Goal: Find specific page/section: Find specific page/section

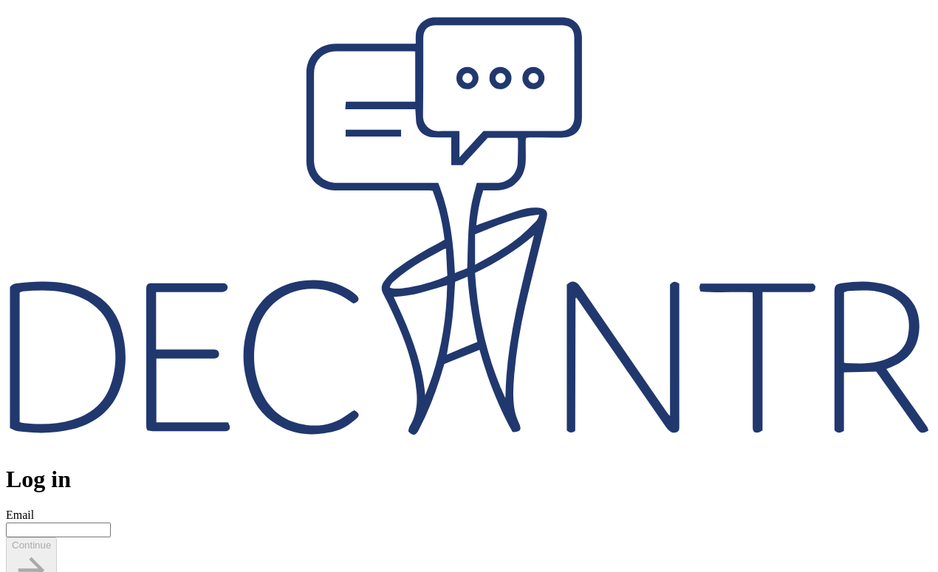
click at [416, 509] on div "Email" at bounding box center [469, 523] width 926 height 29
click at [111, 523] on input "Email" at bounding box center [58, 530] width 105 height 15
type input "**********"
click at [51, 540] on span "Continue" at bounding box center [31, 566] width 39 height 52
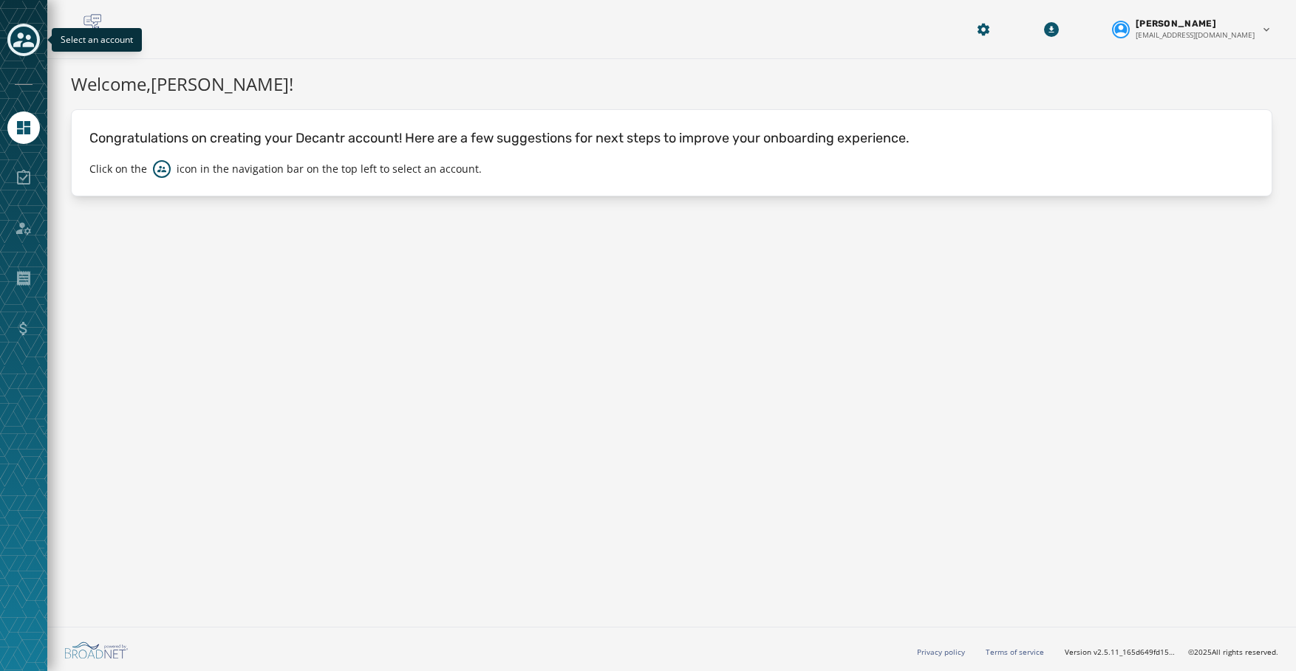
click at [34, 39] on div "Toggle account select drawer" at bounding box center [23, 40] width 27 height 27
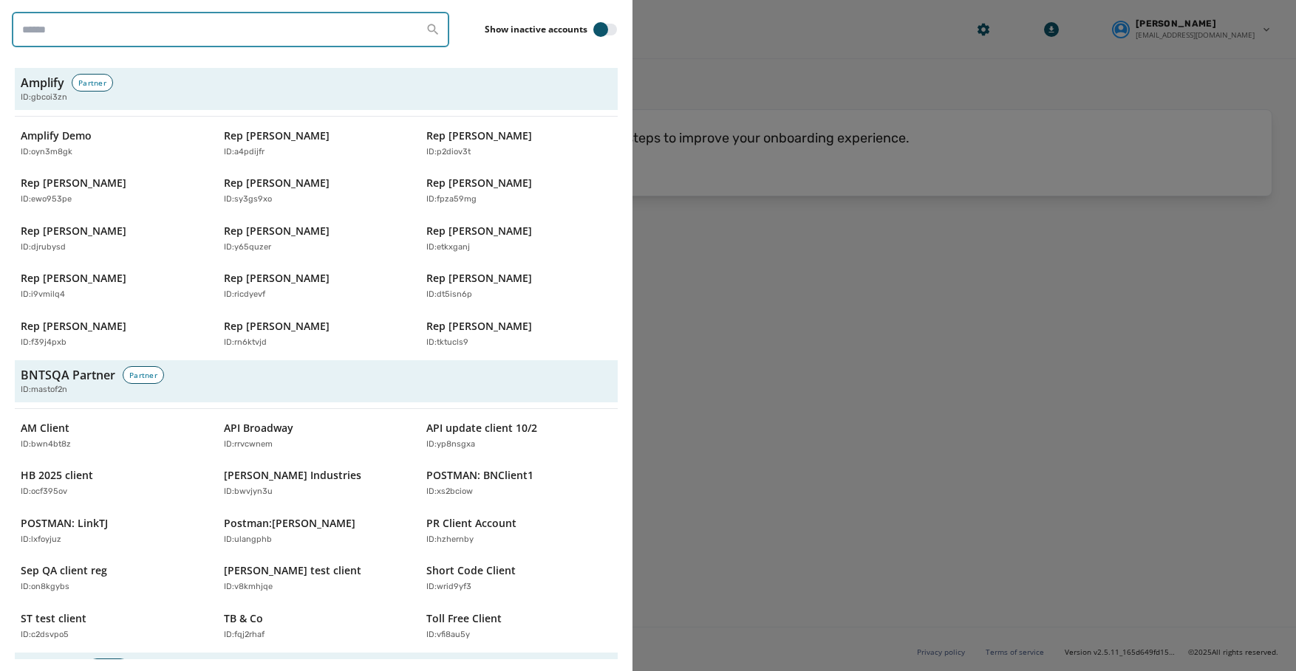
click at [152, 32] on input "search" at bounding box center [230, 29] width 437 height 35
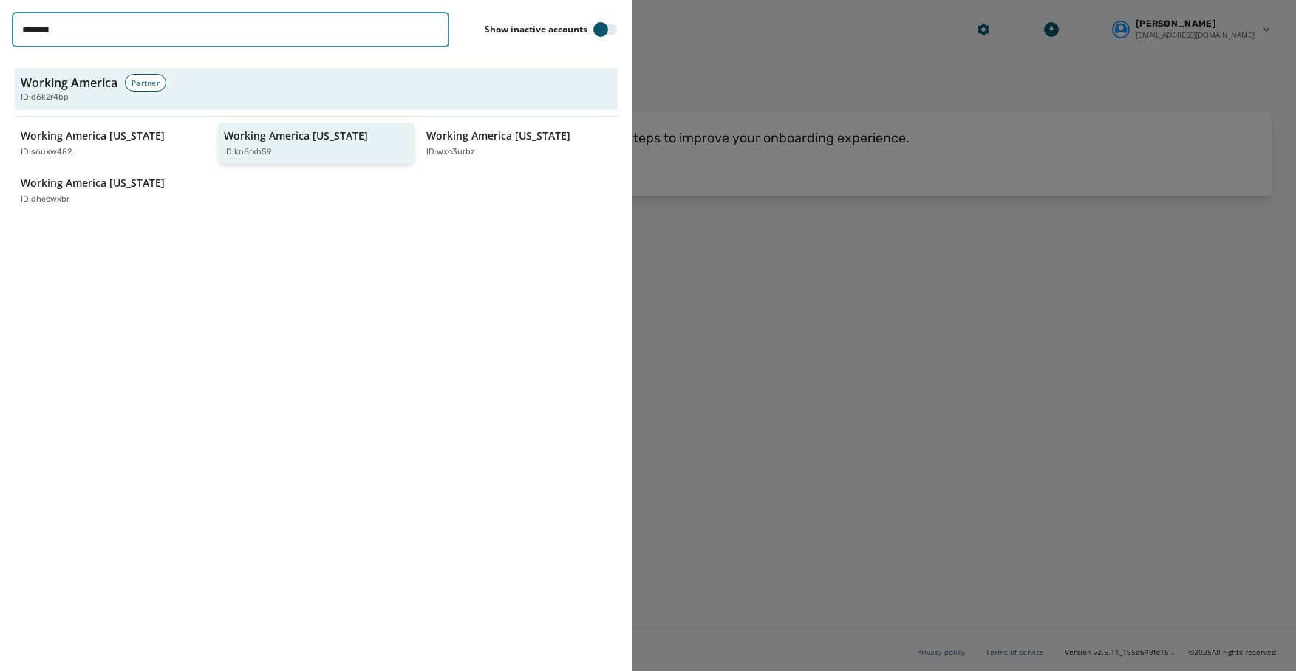
type input "*******"
click at [409, 138] on button "Working America [US_STATE] ID: kn8rxh59" at bounding box center [316, 144] width 197 height 42
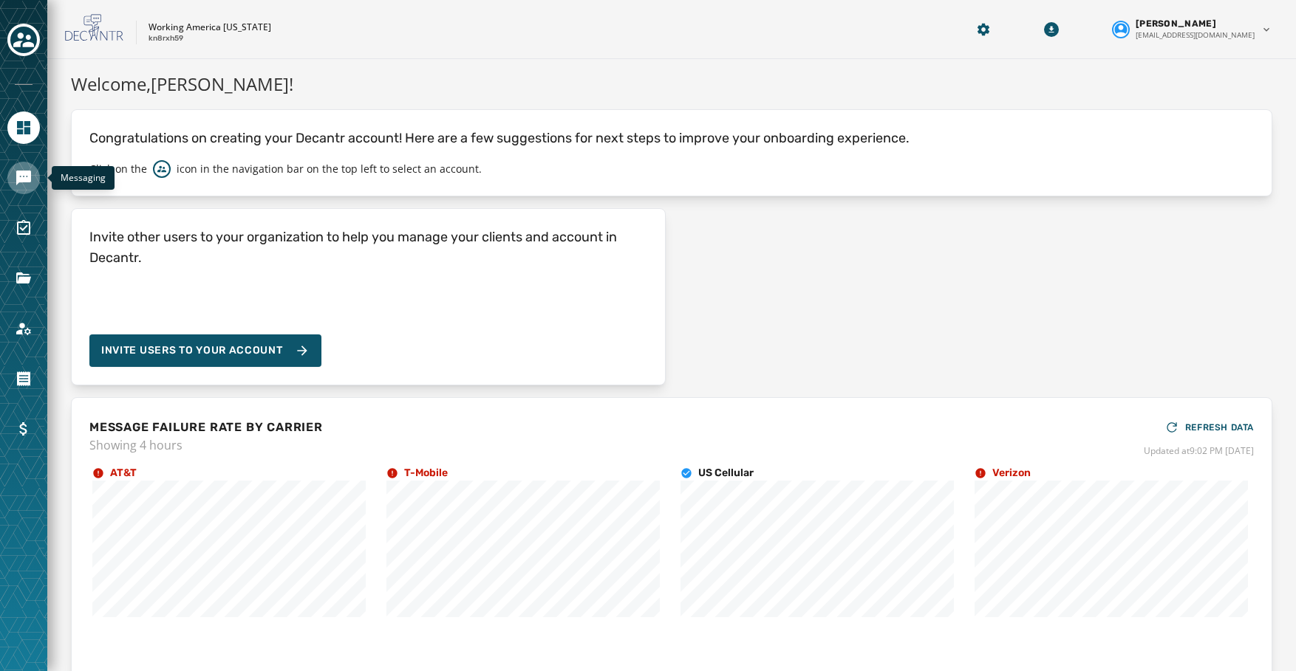
click at [28, 171] on icon "Navigate to Messaging" at bounding box center [23, 178] width 15 height 15
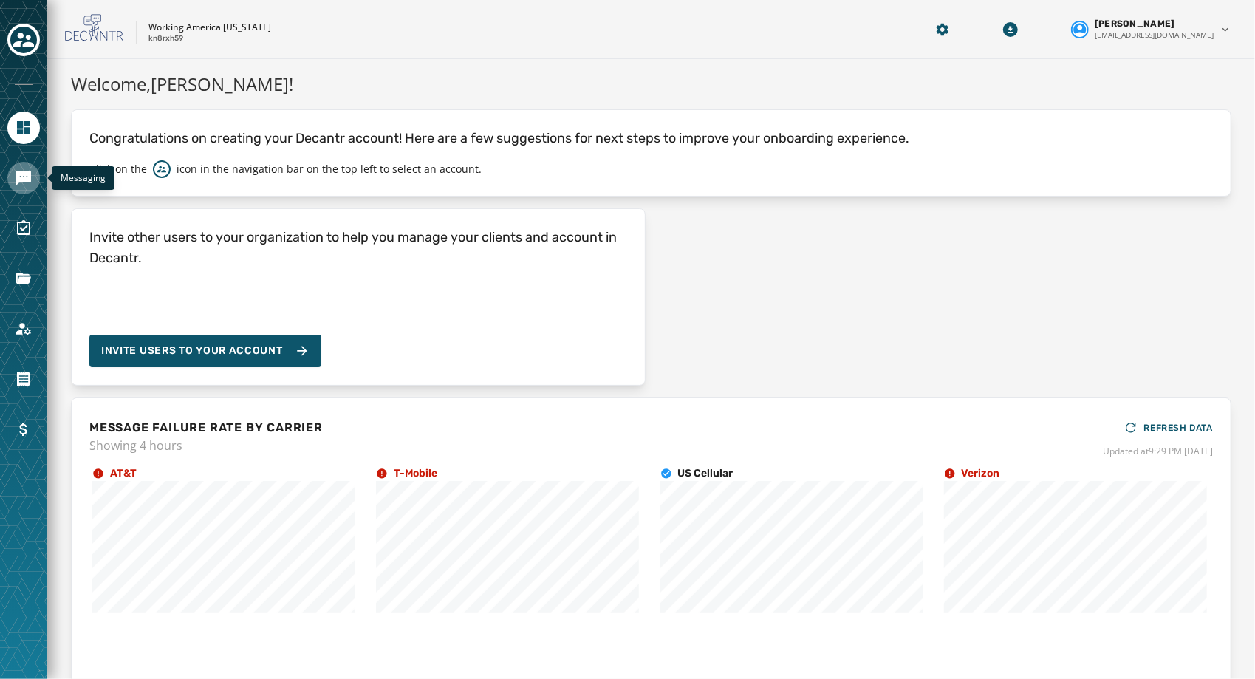
click at [35, 179] on link "Navigate to Messaging" at bounding box center [23, 178] width 32 height 32
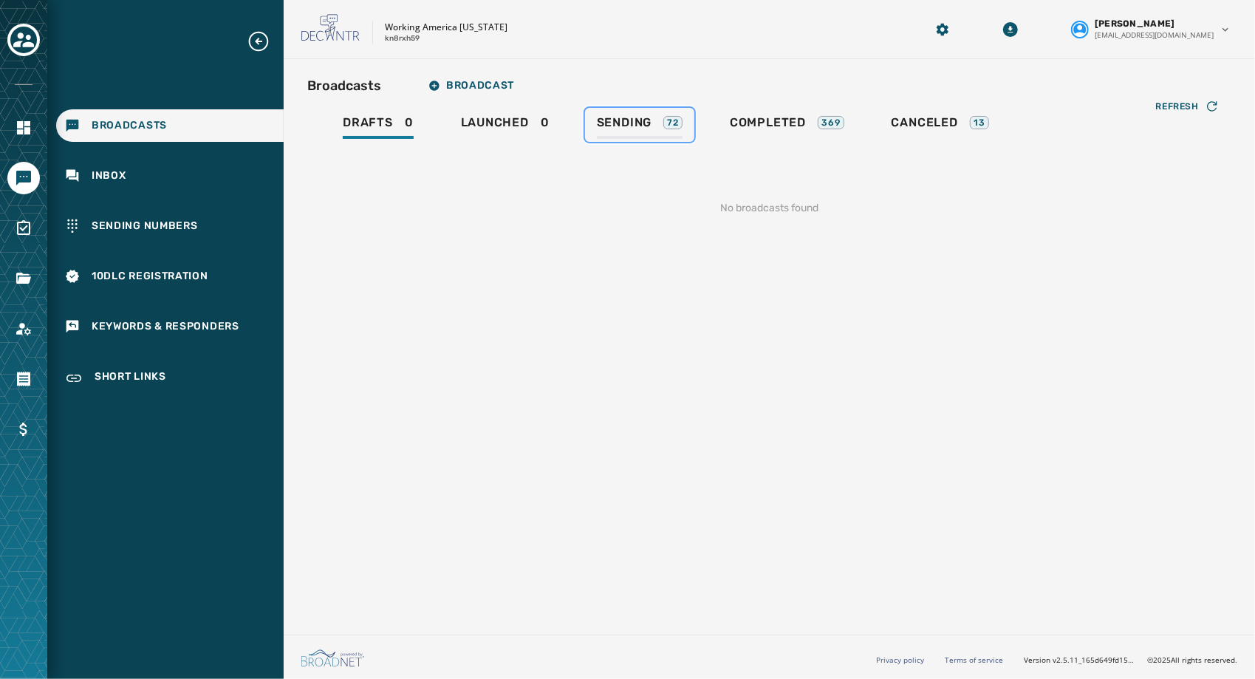
click at [634, 120] on span "Sending" at bounding box center [624, 122] width 55 height 15
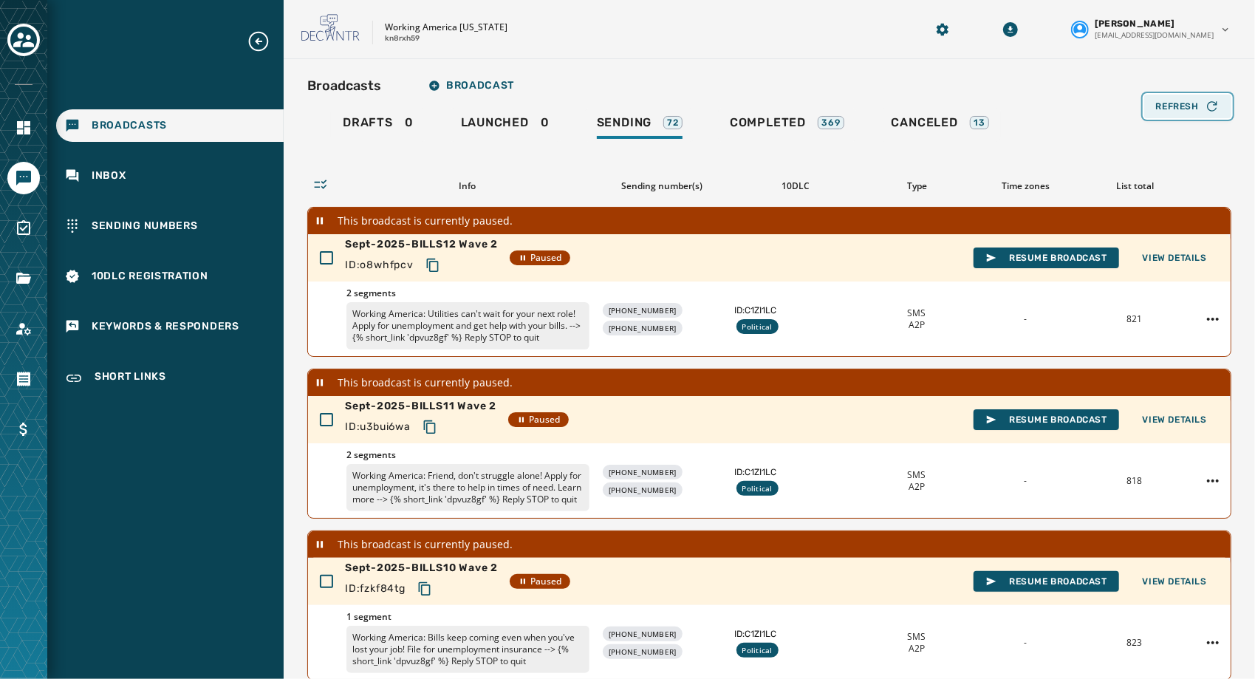
click at [1176, 109] on span "Refresh" at bounding box center [1177, 106] width 43 height 12
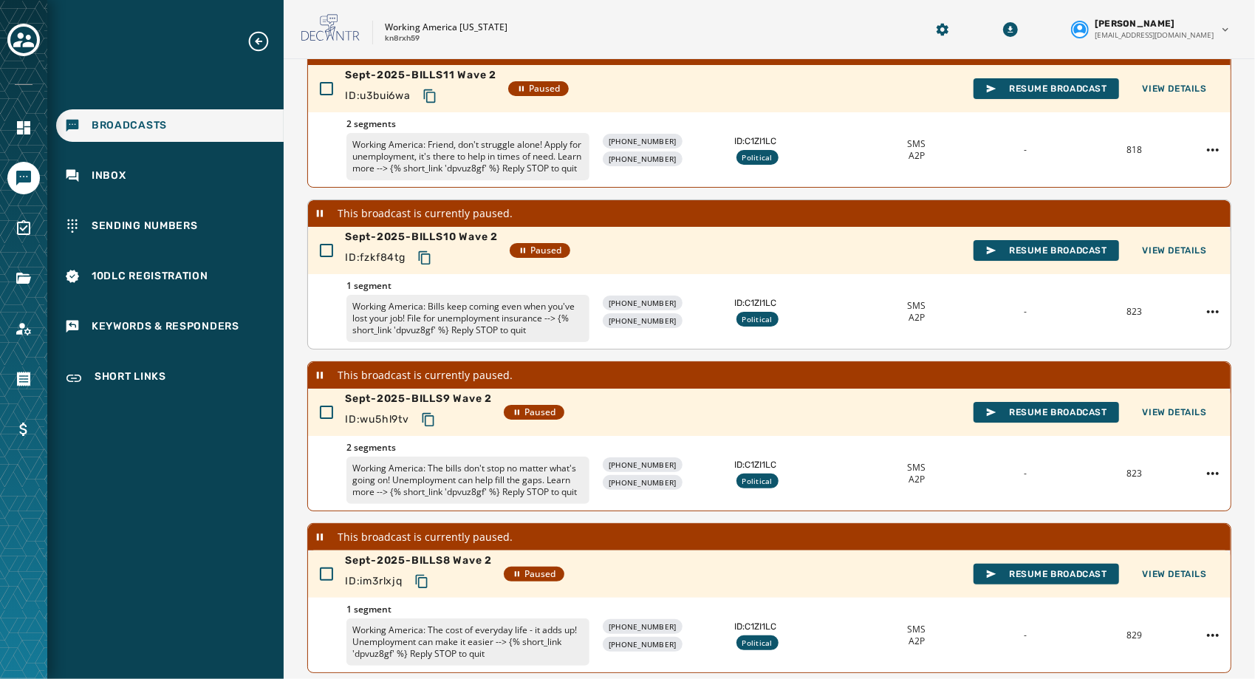
scroll to position [440, 0]
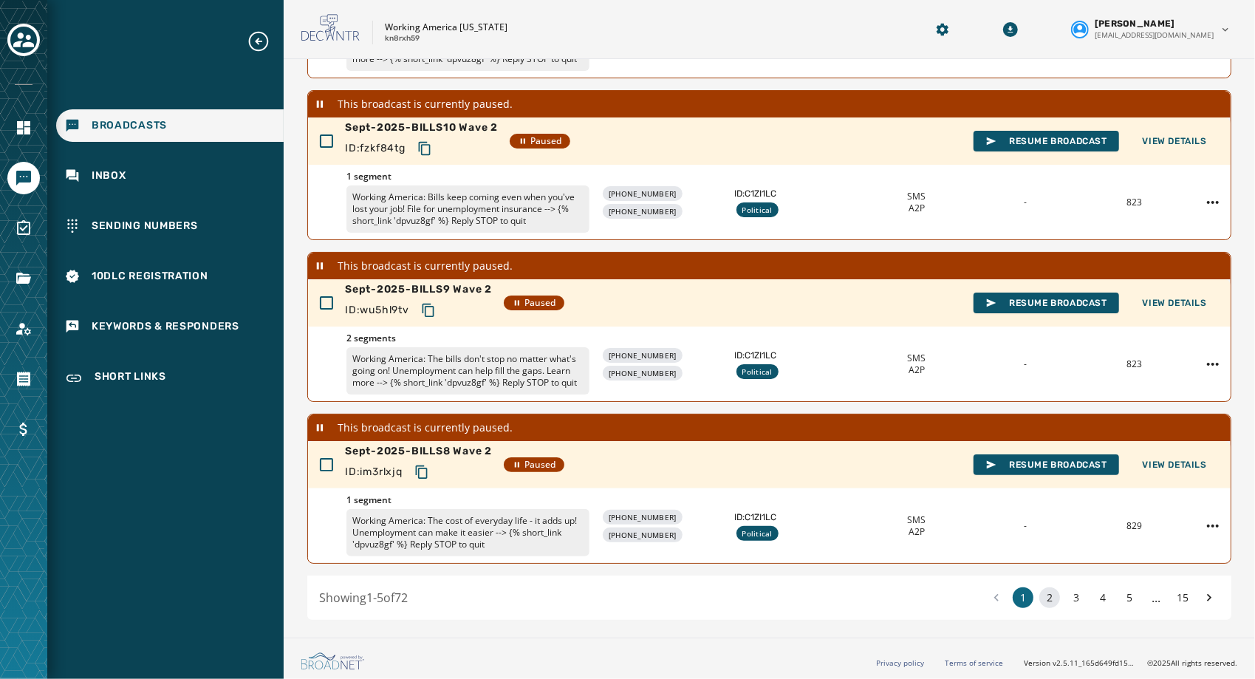
click at [1041, 601] on button "2" at bounding box center [1049, 597] width 21 height 21
click at [1066, 598] on button "3" at bounding box center [1076, 597] width 21 height 21
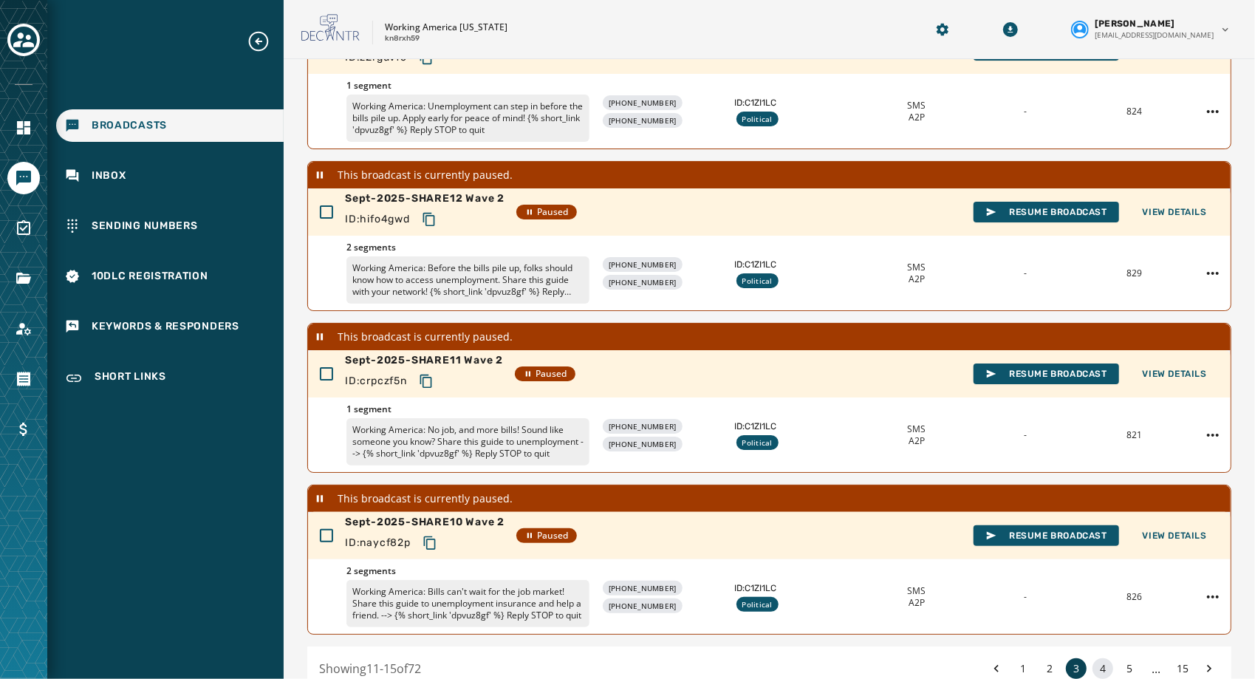
scroll to position [440, 0]
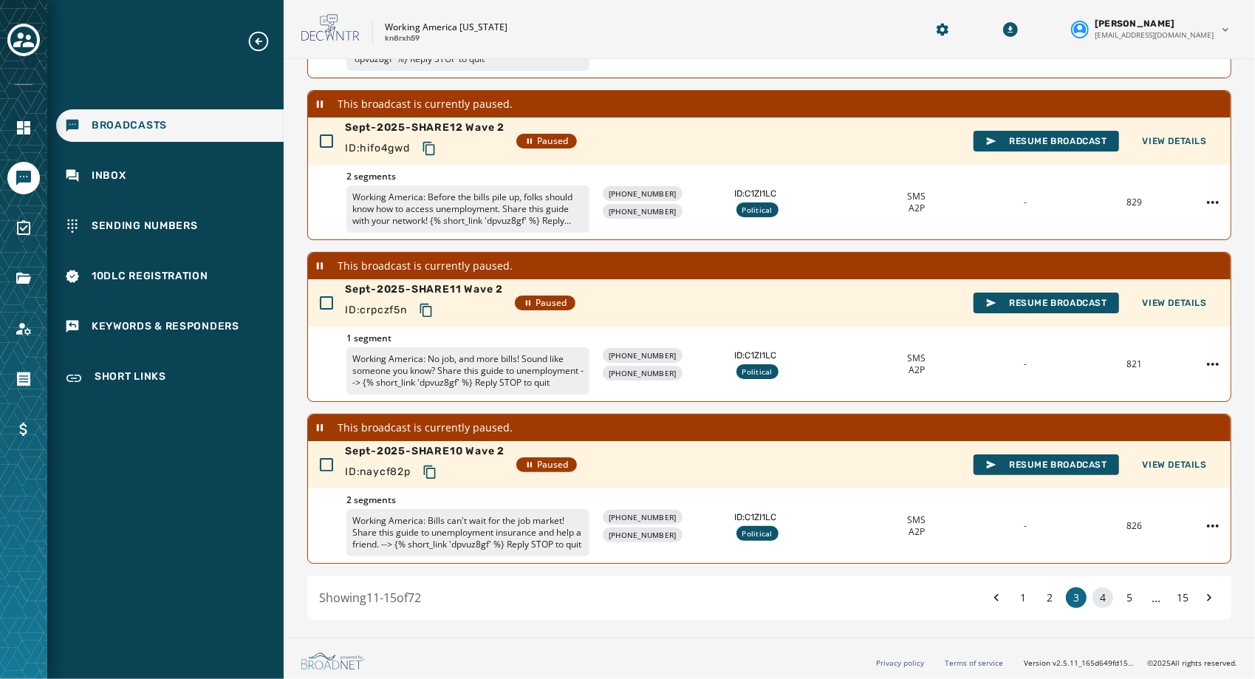
click at [1092, 598] on button "4" at bounding box center [1102, 597] width 21 height 21
click at [1120, 592] on button "5" at bounding box center [1129, 597] width 21 height 21
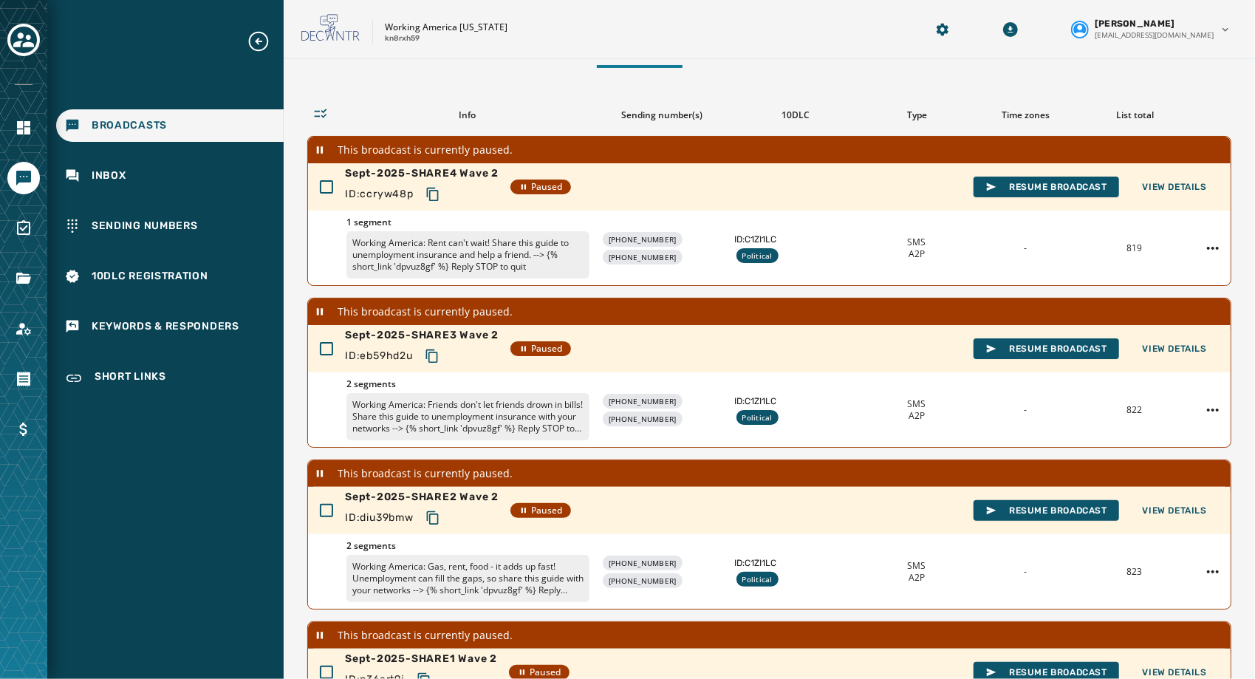
scroll to position [440, 0]
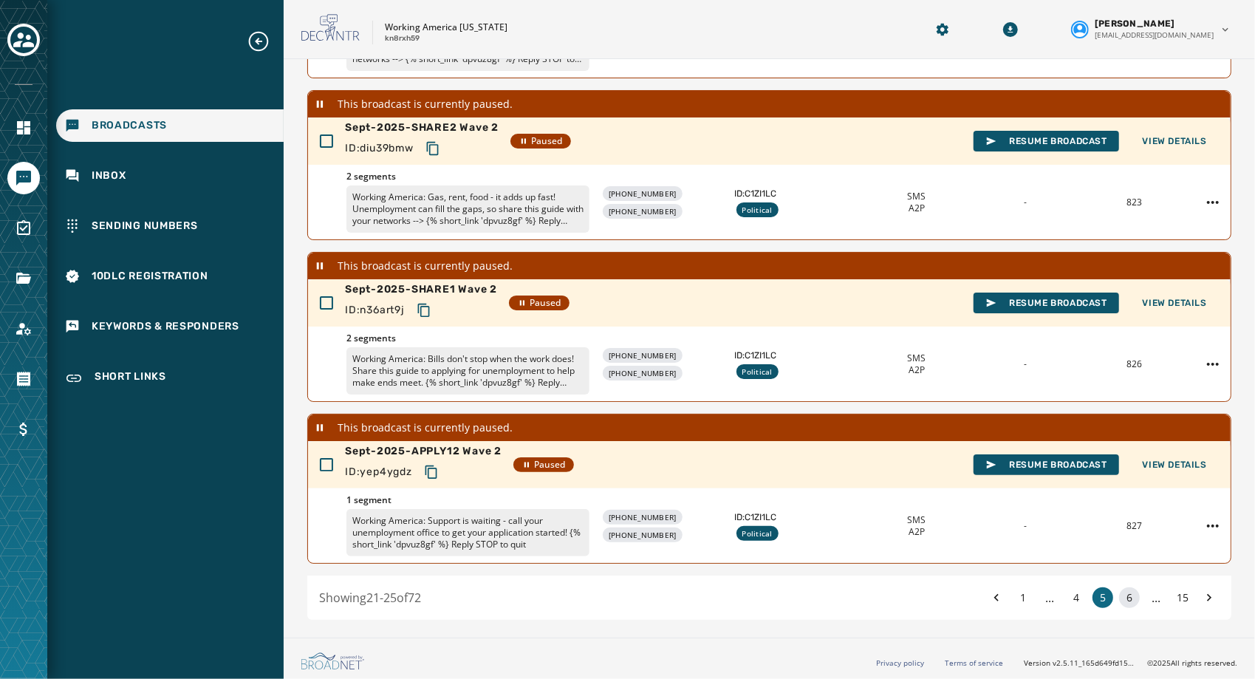
click at [1119, 597] on button "6" at bounding box center [1129, 597] width 21 height 21
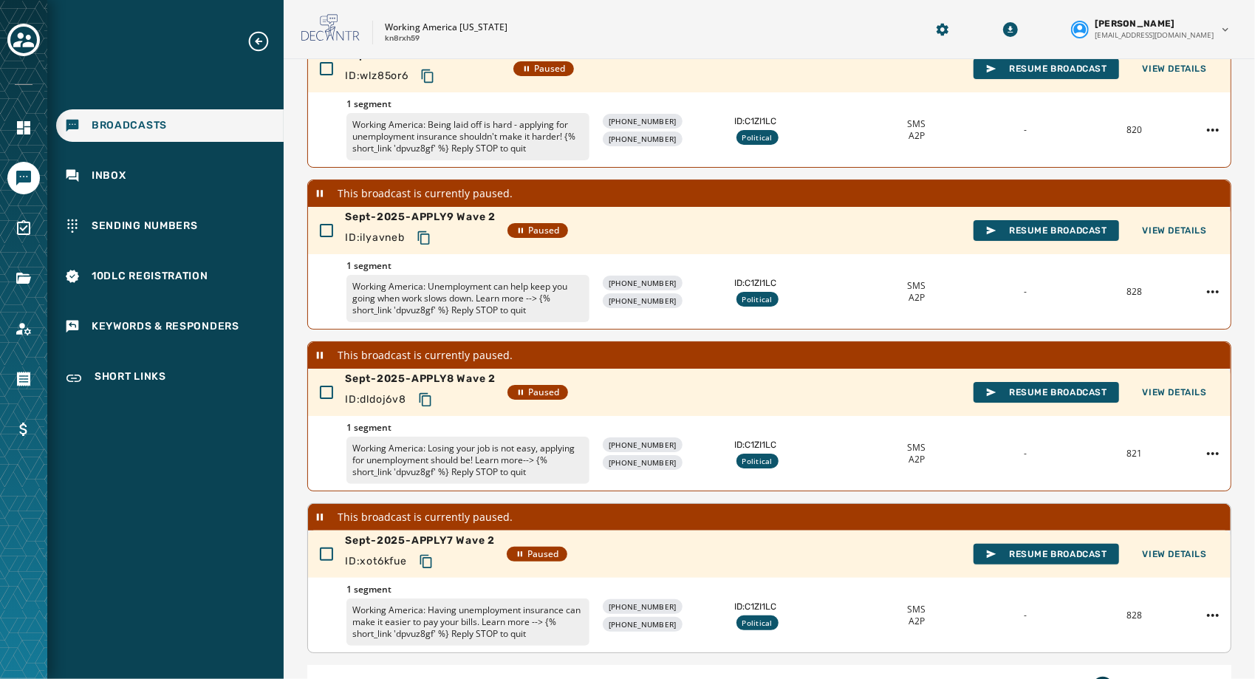
scroll to position [440, 0]
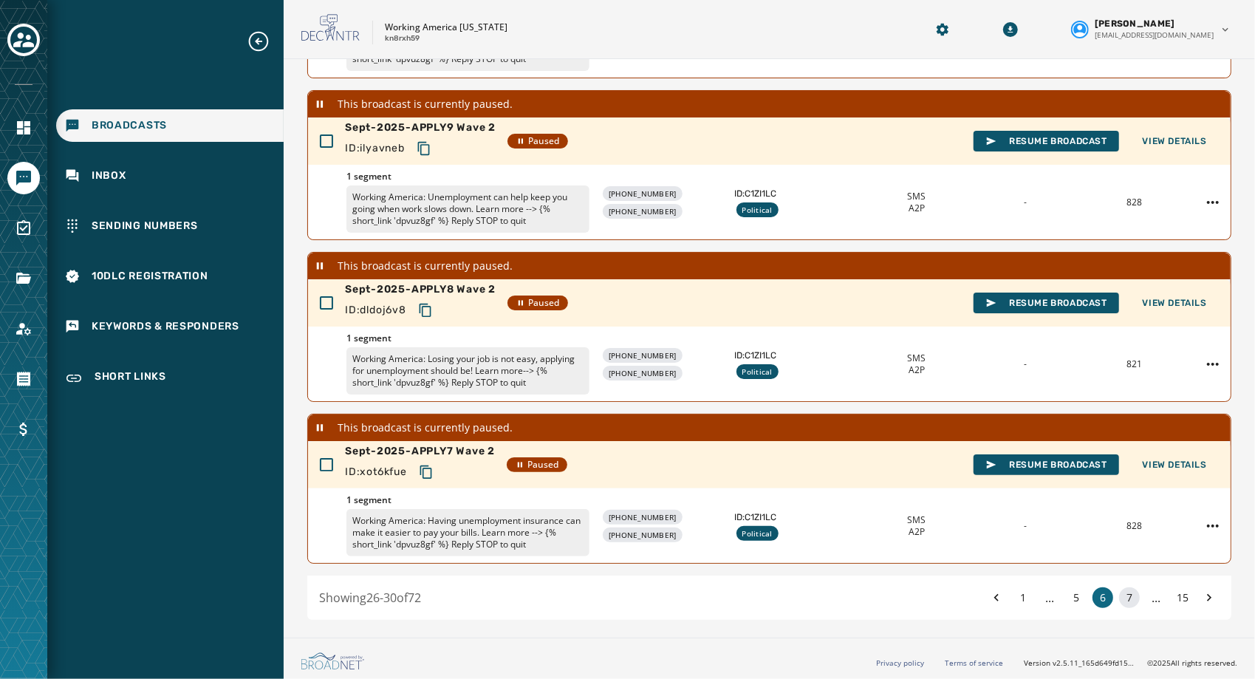
click at [1122, 598] on button "7" at bounding box center [1129, 597] width 21 height 21
click at [1202, 595] on icon at bounding box center [1209, 597] width 15 height 21
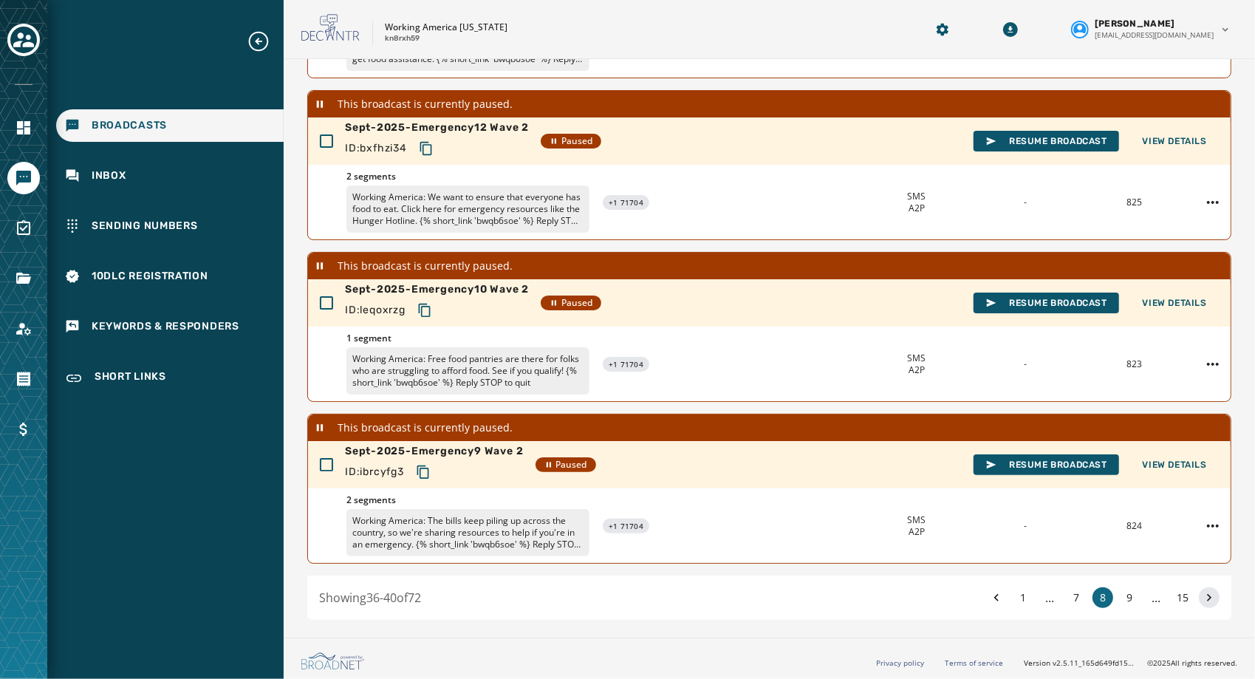
click at [1202, 595] on icon at bounding box center [1209, 597] width 15 height 21
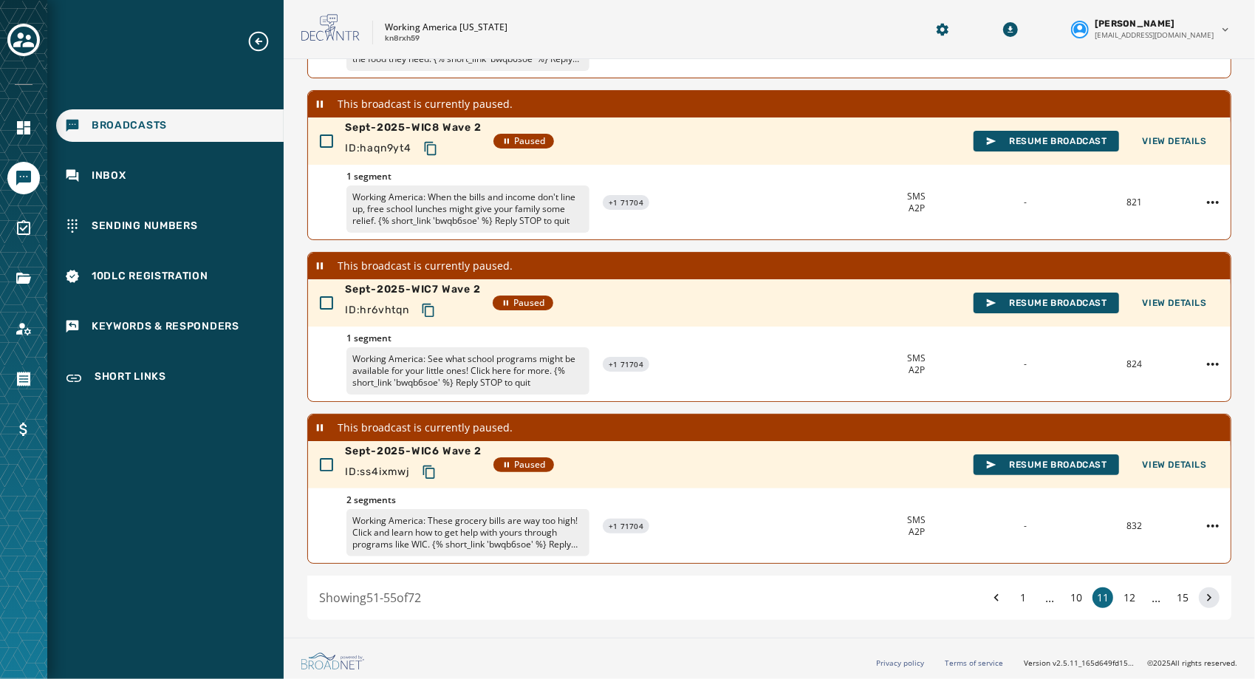
click at [1202, 595] on icon at bounding box center [1209, 597] width 15 height 21
